Goal: Task Accomplishment & Management: Use online tool/utility

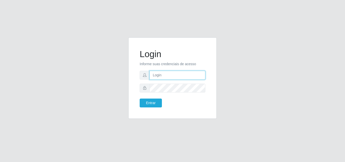
click at [159, 72] on input "text" at bounding box center [177, 75] width 56 height 9
type input "biatriz@comprebem"
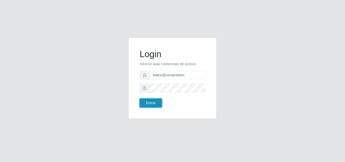
click at [147, 106] on button "Entrar" at bounding box center [150, 102] width 22 height 9
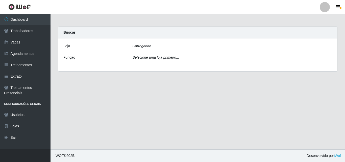
click at [146, 45] on icon "Carregando..." at bounding box center [143, 46] width 22 height 4
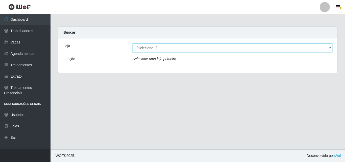
click at [153, 49] on select "[Selecione...] Supermercado Compre Bem - Itabaiana" at bounding box center [232, 47] width 200 height 9
select select "264"
click at [132, 43] on select "[Selecione...] Supermercado Compre Bem - Itabaiana" at bounding box center [232, 47] width 200 height 9
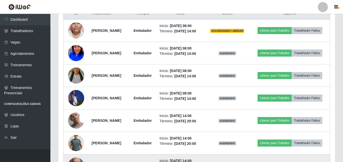
scroll to position [177, 0]
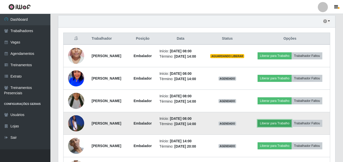
click at [276, 121] on button "Liberar para Trabalho" at bounding box center [275, 123] width 34 height 7
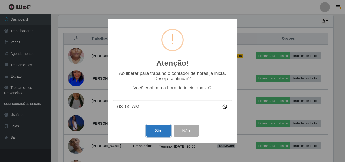
click at [163, 133] on button "Sim" at bounding box center [158, 131] width 24 height 12
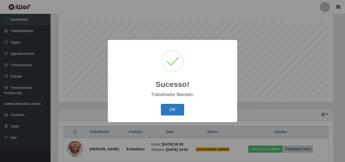
click at [177, 108] on button "OK" at bounding box center [172, 110] width 23 height 12
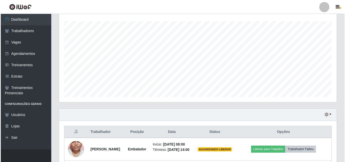
scroll to position [134, 0]
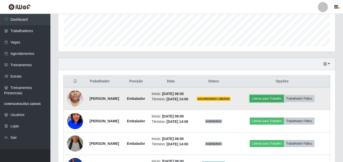
click at [269, 102] on button "Liberar para Trabalho" at bounding box center [267, 98] width 34 height 7
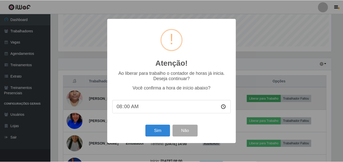
scroll to position [105, 275]
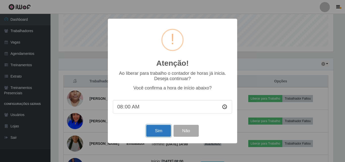
click at [160, 131] on button "Sim" at bounding box center [158, 131] width 24 height 12
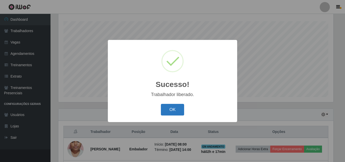
click at [167, 111] on button "OK" at bounding box center [172, 110] width 23 height 12
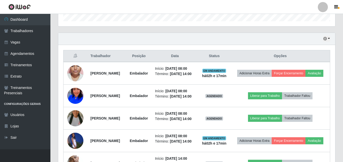
scroll to position [184, 0]
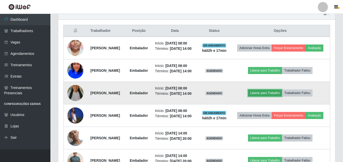
click at [270, 96] on button "Liberar para Trabalho" at bounding box center [265, 92] width 34 height 7
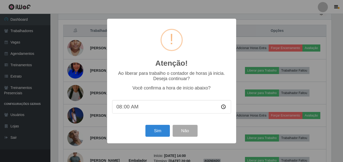
scroll to position [105, 275]
drag, startPoint x: 158, startPoint y: 127, endPoint x: 156, endPoint y: 130, distance: 4.0
click at [157, 129] on button "Sim" at bounding box center [158, 131] width 24 height 12
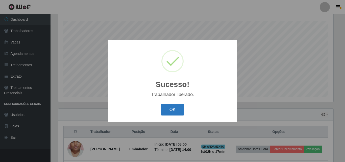
click at [175, 109] on button "OK" at bounding box center [172, 110] width 23 height 12
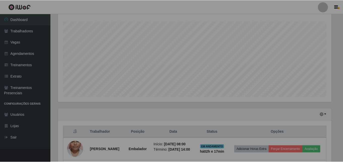
scroll to position [0, 0]
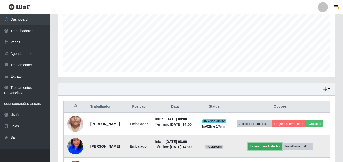
click at [266, 150] on button "Liberar para Trabalho" at bounding box center [265, 146] width 34 height 7
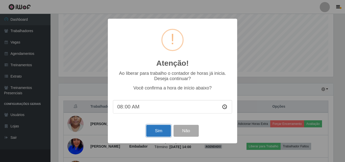
click at [160, 135] on button "Sim" at bounding box center [158, 131] width 24 height 12
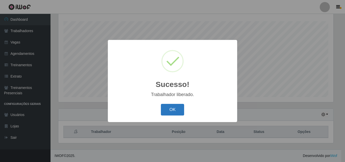
click at [174, 106] on button "OK" at bounding box center [172, 110] width 23 height 12
